Goal: Task Accomplishment & Management: Manage assessments

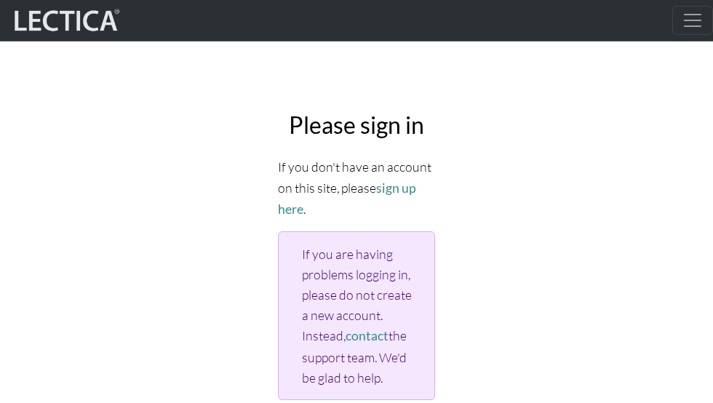
click at [71, 14] on img at bounding box center [65, 21] width 109 height 28
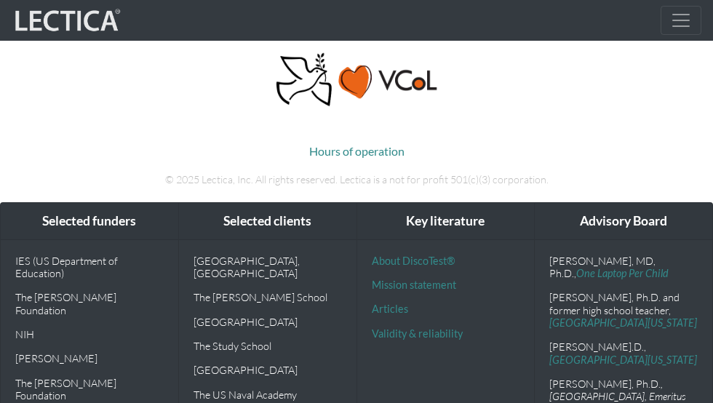
scroll to position [247, 0]
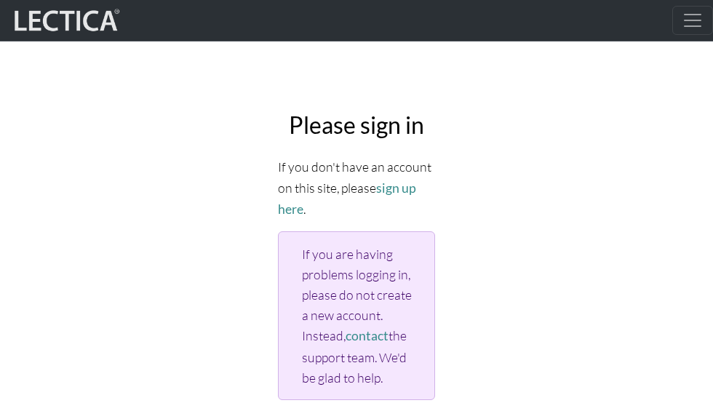
scroll to position [236, 0]
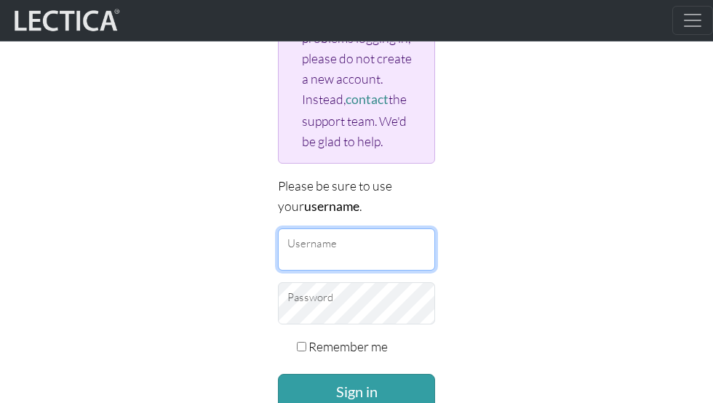
click at [346, 254] on input "Username" at bounding box center [356, 249] width 157 height 42
type input "yukishimen"
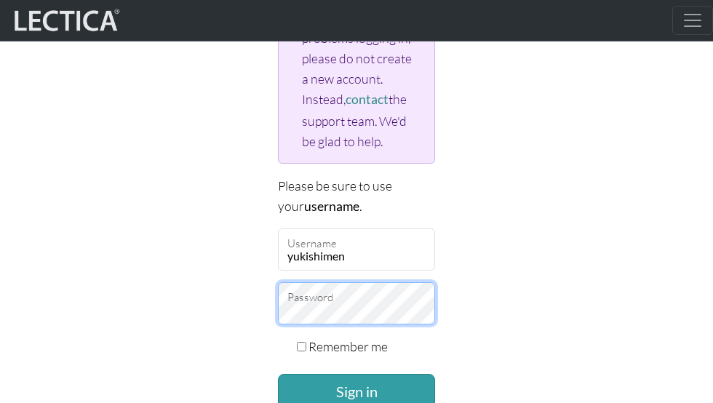
click at [278, 374] on button "Sign in" at bounding box center [356, 391] width 157 height 35
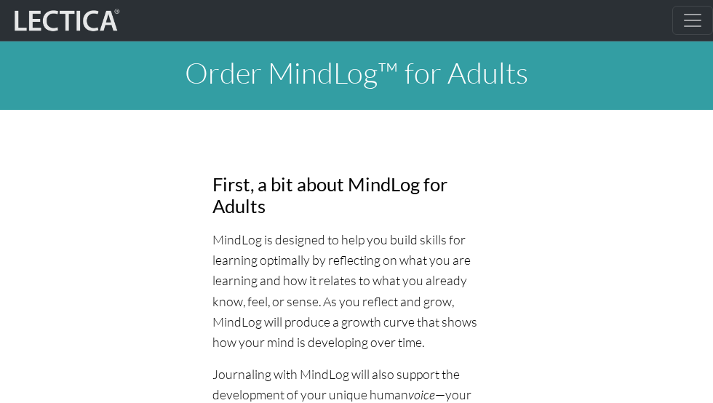
select select "1985"
select select "09"
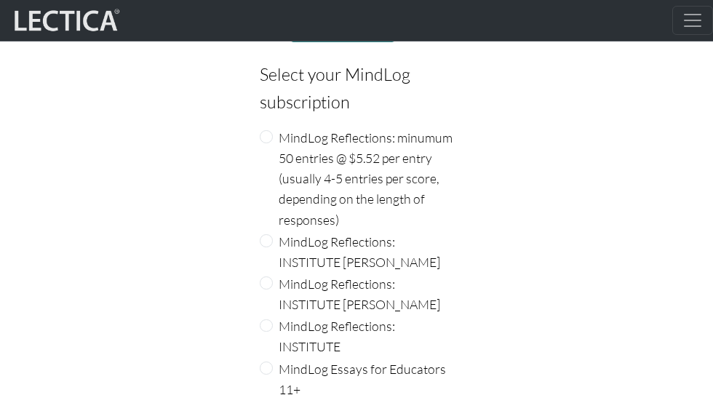
scroll to position [2556, 0]
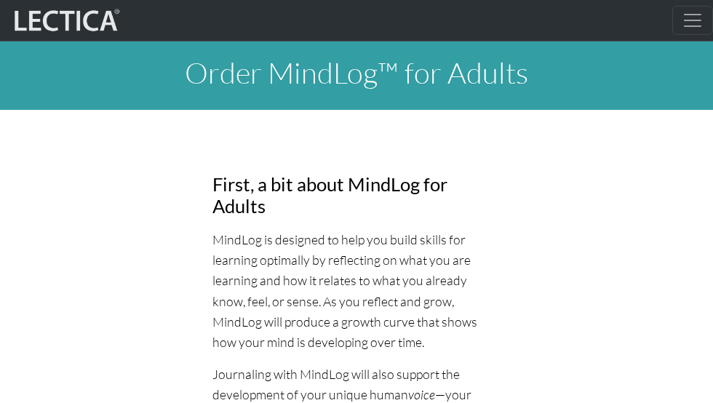
select select "1985"
select select "09"
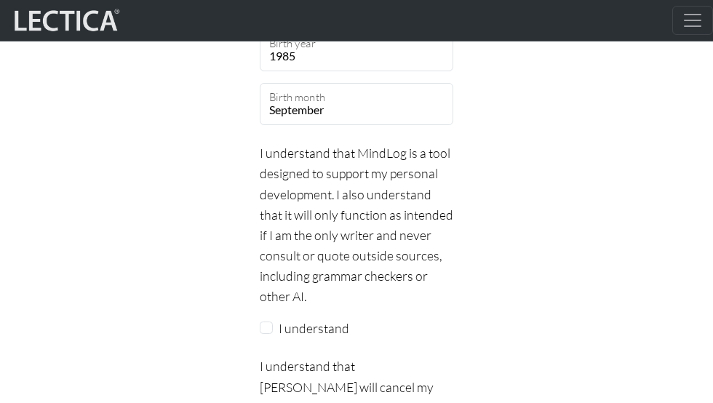
scroll to position [2139, 0]
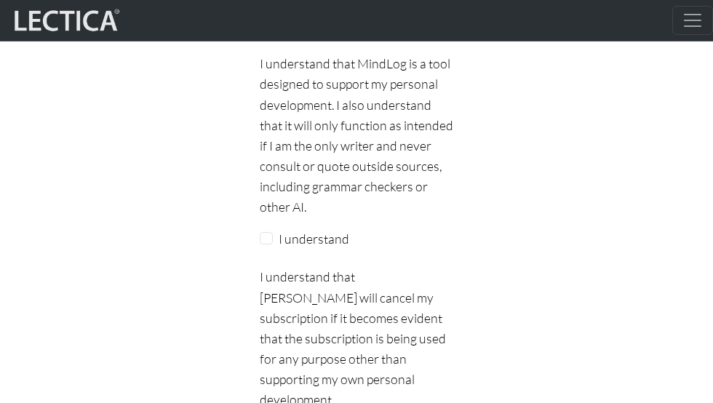
click at [311, 241] on label "I understand" at bounding box center [314, 238] width 71 height 20
click at [273, 241] on input "I understand" at bounding box center [266, 238] width 13 height 13
checkbox input "true"
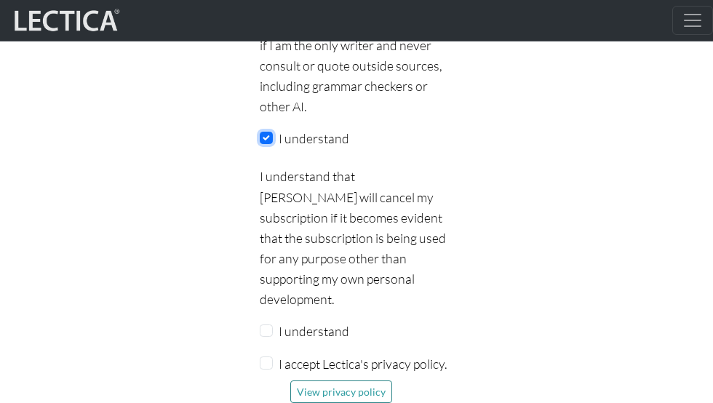
scroll to position [2255, 0]
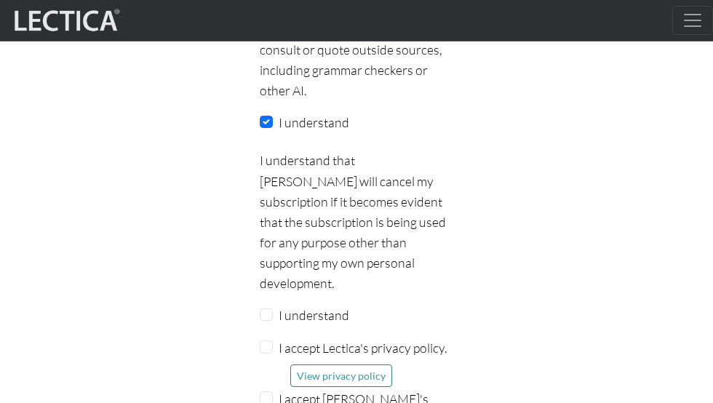
click at [297, 305] on label "I understand" at bounding box center [314, 315] width 71 height 20
click at [273, 308] on input "I understand" at bounding box center [266, 314] width 13 height 13
checkbox input "true"
click at [297, 337] on label "I accept Lectica's privacy policy." at bounding box center [363, 347] width 168 height 20
click at [273, 340] on input "I accept Lectica's privacy policy." at bounding box center [266, 346] width 13 height 13
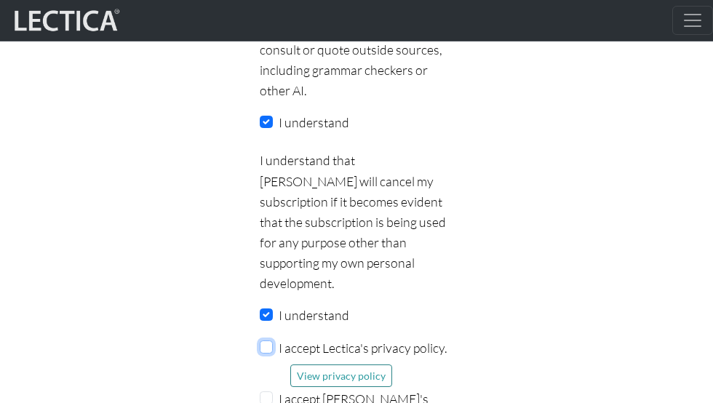
checkbox input "true"
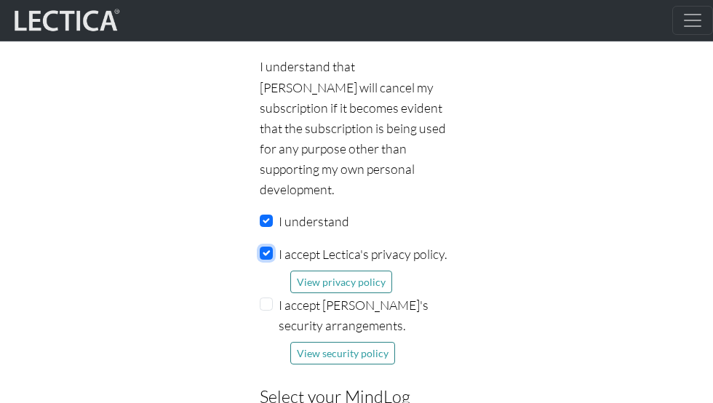
scroll to position [2353, 0]
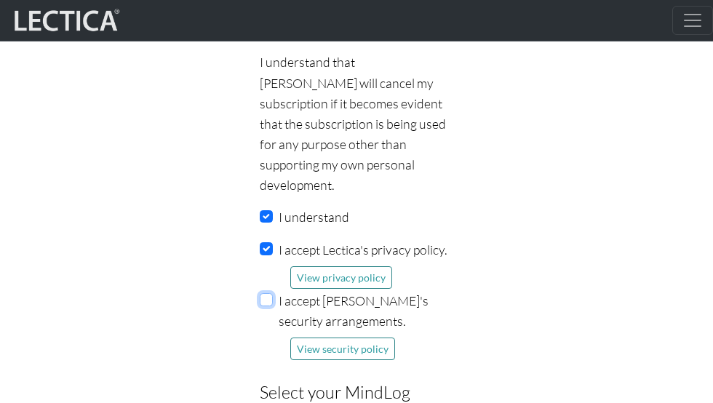
click at [270, 293] on input "I accept Lectica's security arrangements." at bounding box center [266, 299] width 13 height 13
checkbox input "true"
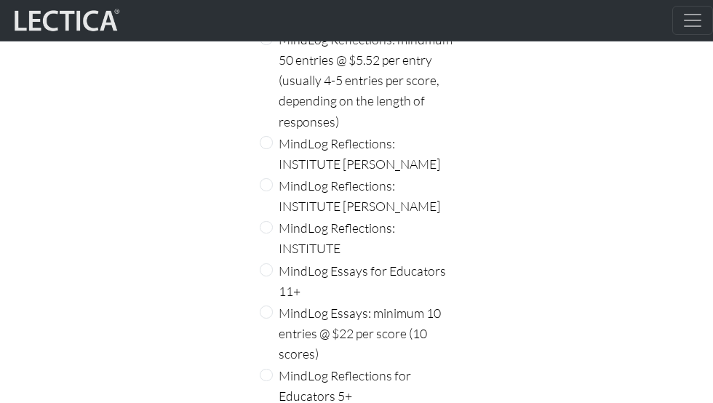
scroll to position [2777, 0]
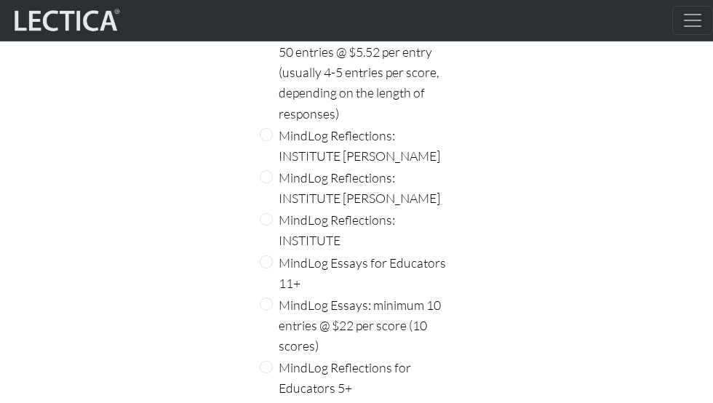
click at [274, 209] on div "MindLog Reflections: INSTITUTE" at bounding box center [356, 229] width 193 height 41
click at [269, 213] on input "MindLog Reflections: INSTITUTE" at bounding box center [266, 219] width 13 height 13
radio input "true"
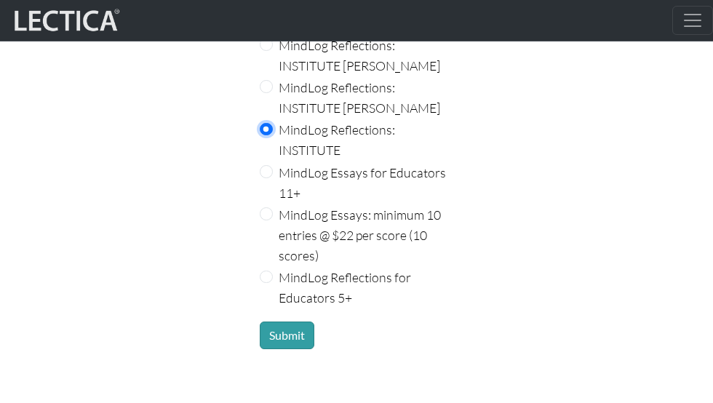
scroll to position [2922, 0]
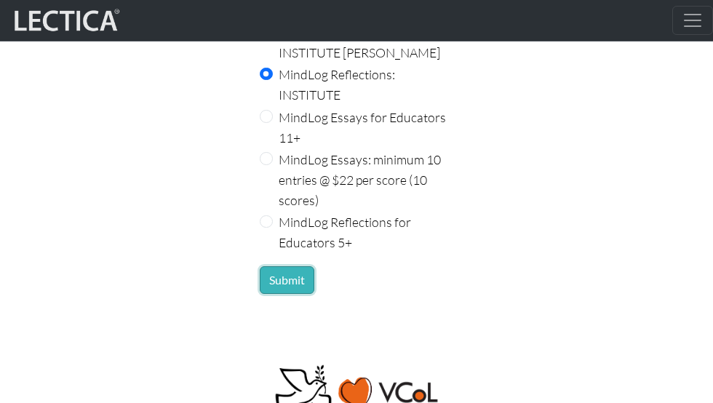
click at [287, 266] on button "Submit" at bounding box center [287, 280] width 55 height 28
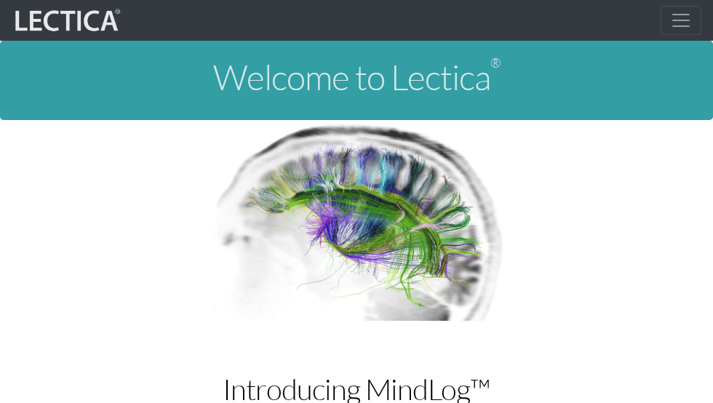
click at [678, 15] on span "Toggle navigation" at bounding box center [681, 20] width 22 height 22
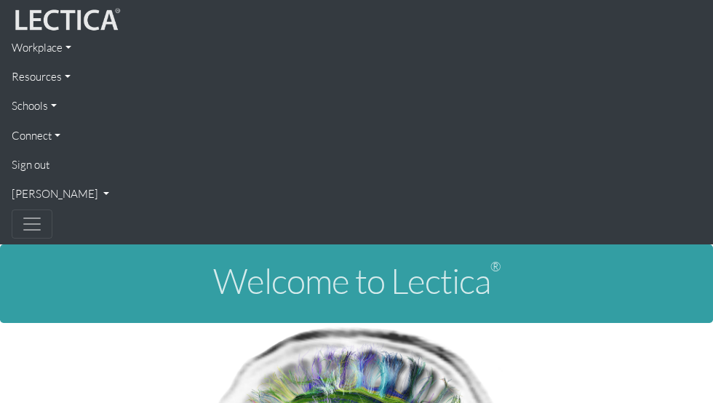
click at [63, 189] on link "[PERSON_NAME]" at bounding box center [356, 194] width 689 height 29
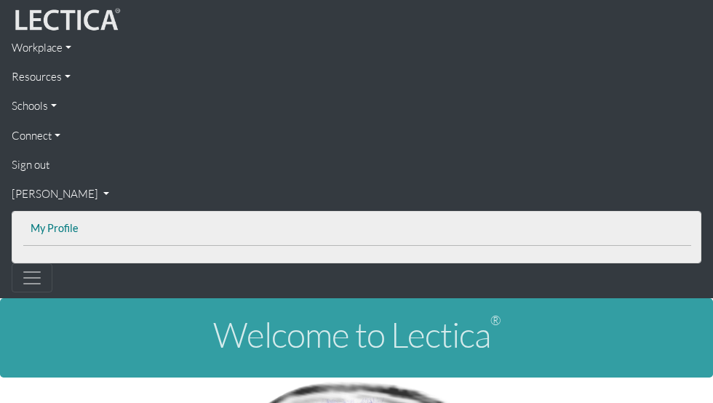
click at [63, 225] on link "My Profile" at bounding box center [357, 229] width 660 height 18
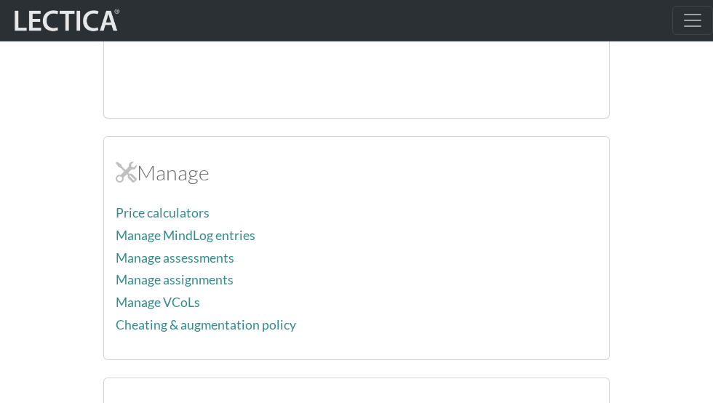
scroll to position [1565, 0]
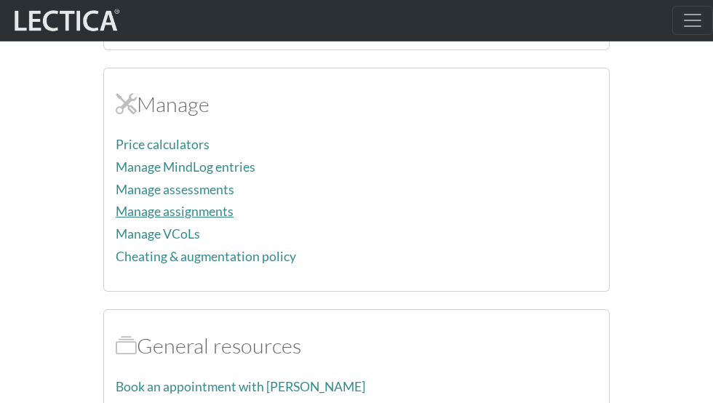
click at [197, 214] on link "Manage assignments" at bounding box center [175, 211] width 118 height 15
click at [180, 187] on link "Manage assessments" at bounding box center [175, 189] width 119 height 15
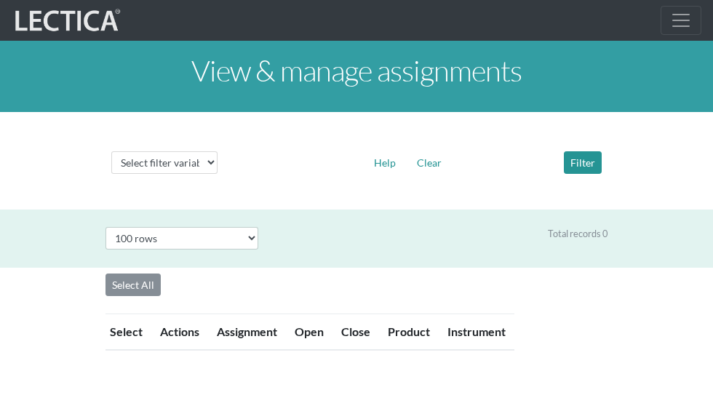
select select "100"
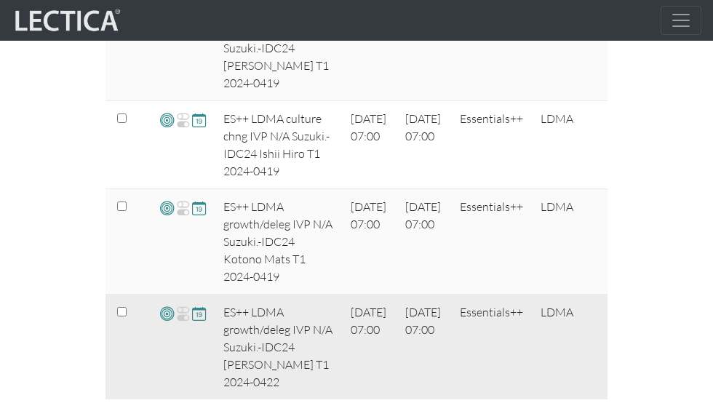
scroll to position [516, 0]
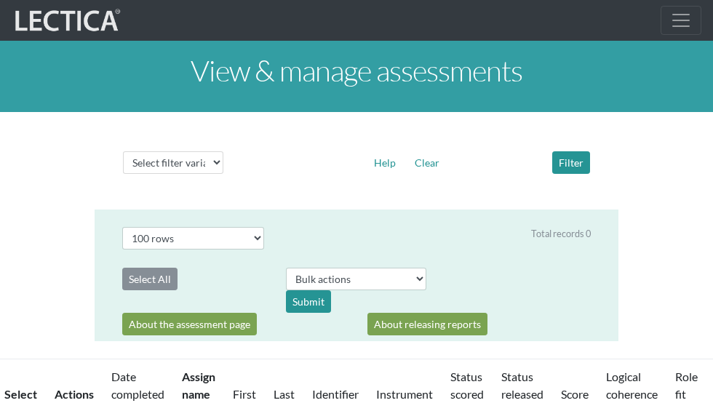
select select "100"
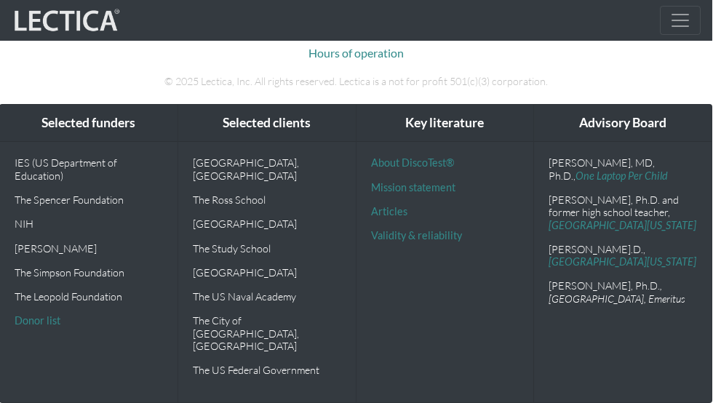
scroll to position [2596, 1]
drag, startPoint x: 374, startPoint y: 191, endPoint x: 263, endPoint y: 180, distance: 111.7
copy tr "[PERSON_NAME]"
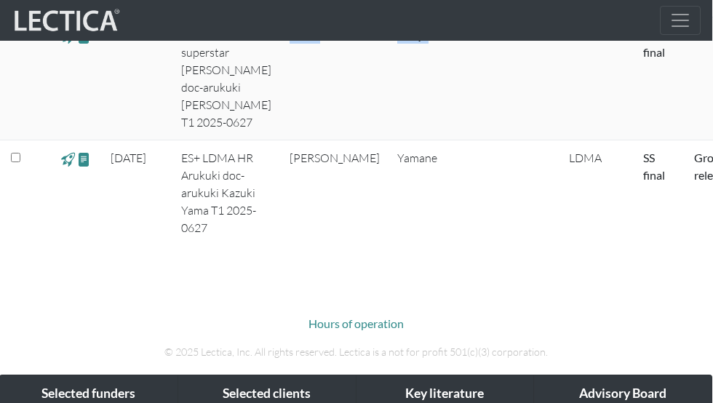
scroll to position [2245, 1]
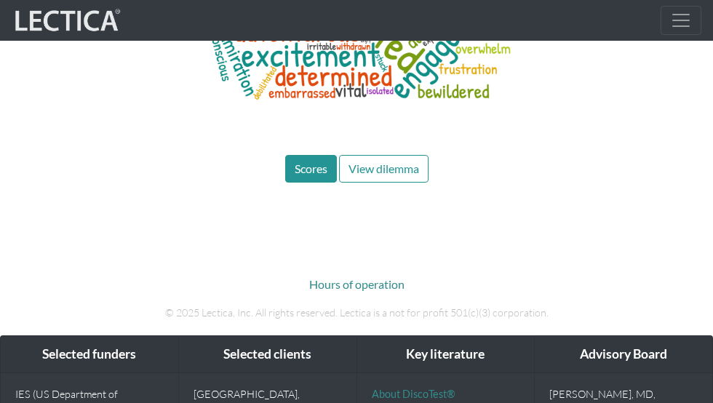
scroll to position [4985, 0]
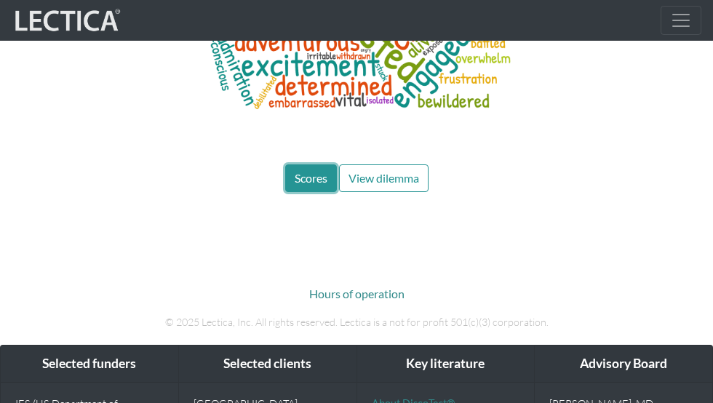
click at [311, 164] on button "Scores" at bounding box center [311, 178] width 52 height 28
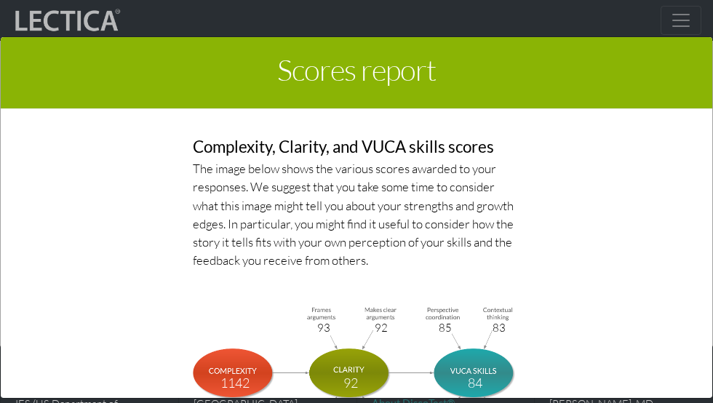
scroll to position [5224, 0]
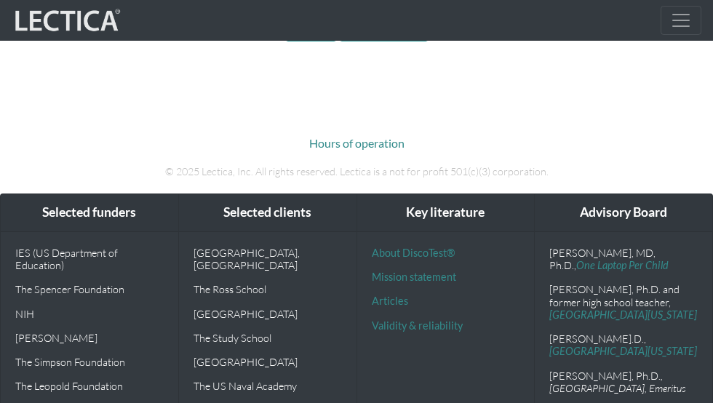
scroll to position [7157, 0]
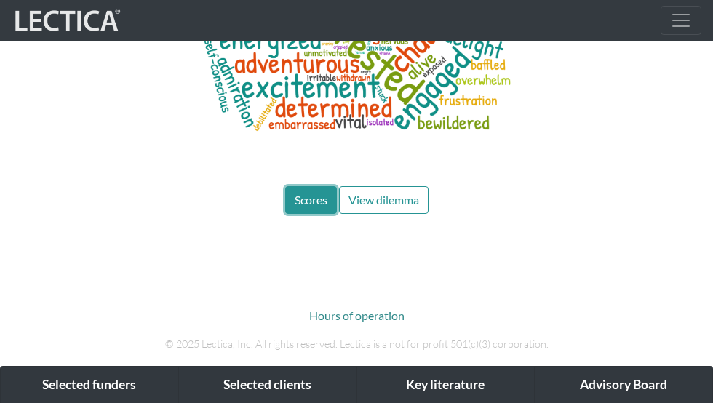
click at [313, 186] on button "Scores" at bounding box center [311, 200] width 52 height 28
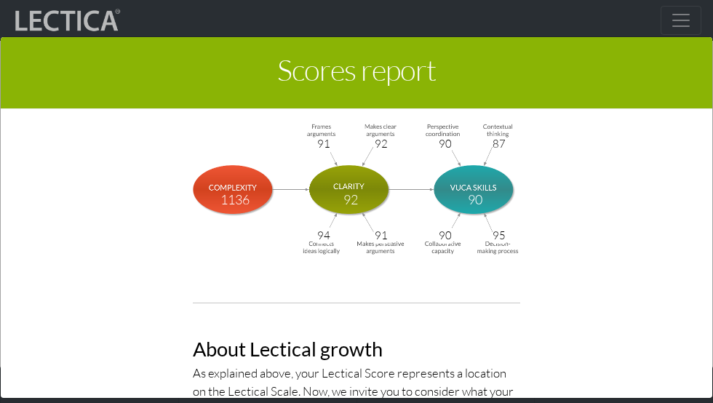
scroll to position [5385, 0]
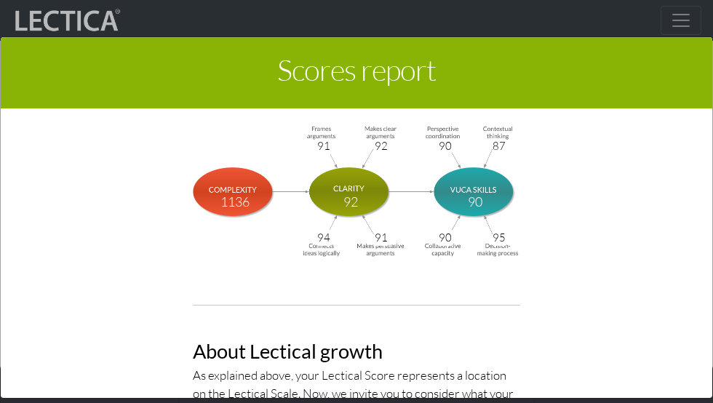
click at [500, 211] on img at bounding box center [356, 190] width 327 height 135
